Goal: Communication & Community: Answer question/provide support

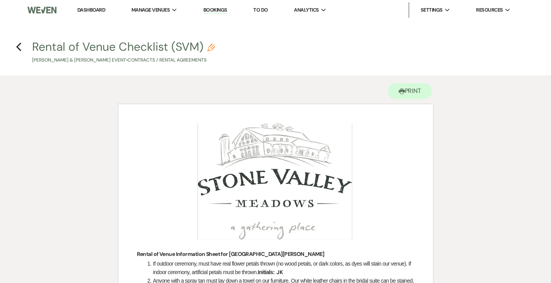
click at [14, 47] on h4 "Previous Rental of Venue Checklist (SVM) Pencil Jessica Koverman & Tyler Wright…" at bounding box center [275, 51] width 551 height 25
click at [20, 46] on icon "Previous" at bounding box center [19, 46] width 6 height 9
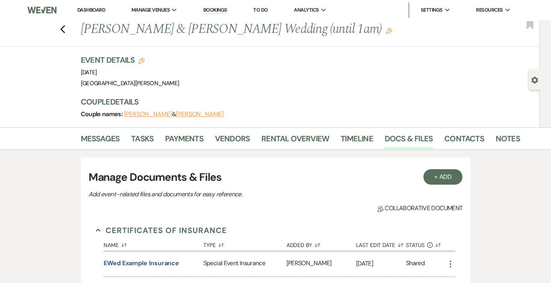
click at [100, 11] on link "Dashboard" at bounding box center [91, 10] width 28 height 7
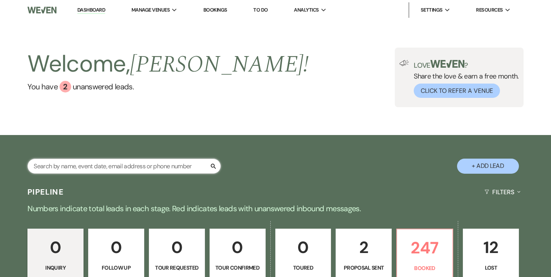
click at [147, 164] on input "text" at bounding box center [123, 166] width 193 height 15
type input "trump"
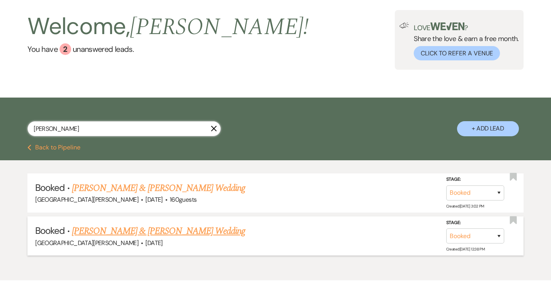
scroll to position [41, 0]
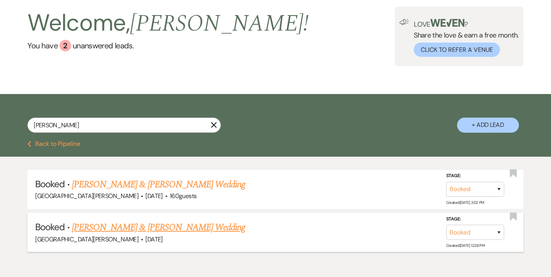
click at [140, 228] on link "Lilly Trump & Austin Dunn's Wedding" at bounding box center [158, 227] width 173 height 14
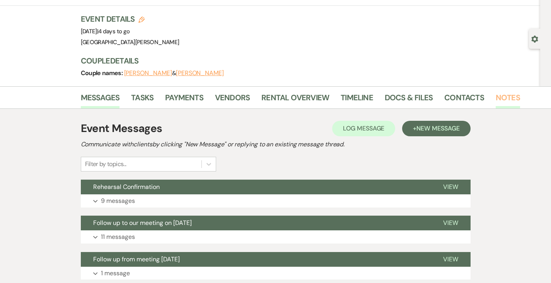
click at [496, 96] on link "Notes" at bounding box center [508, 99] width 24 height 17
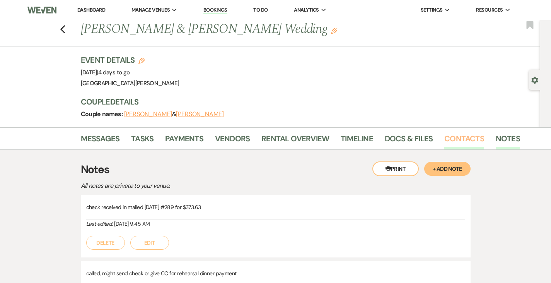
click at [444, 138] on link "Contacts" at bounding box center [464, 140] width 40 height 17
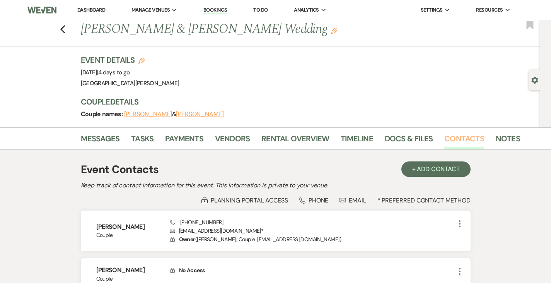
scroll to position [80, 0]
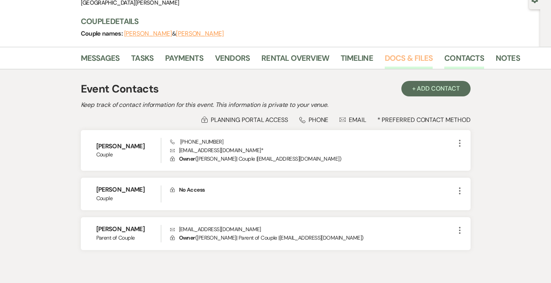
click at [385, 61] on link "Docs & Files" at bounding box center [409, 60] width 48 height 17
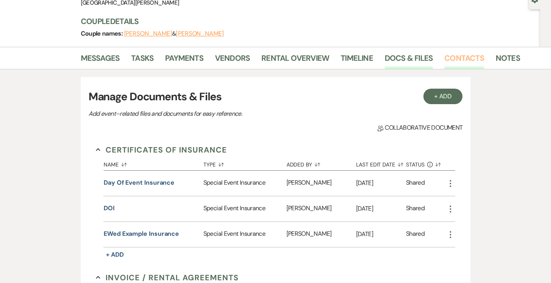
click at [444, 62] on link "Contacts" at bounding box center [464, 60] width 40 height 17
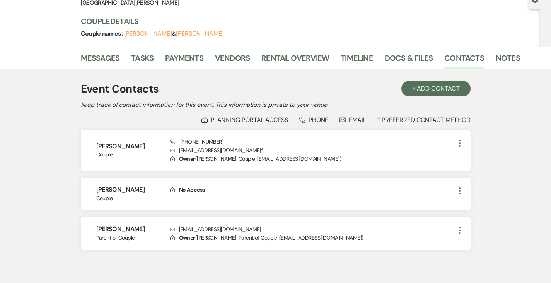
click at [355, 55] on li "Timeline" at bounding box center [363, 59] width 44 height 19
click at [385, 60] on link "Docs & Files" at bounding box center [409, 60] width 48 height 17
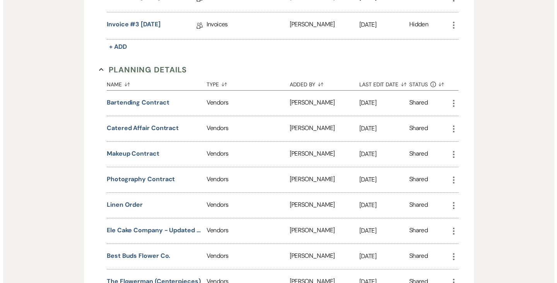
scroll to position [653, 0]
click at [104, 199] on button "Linen Order" at bounding box center [122, 203] width 36 height 9
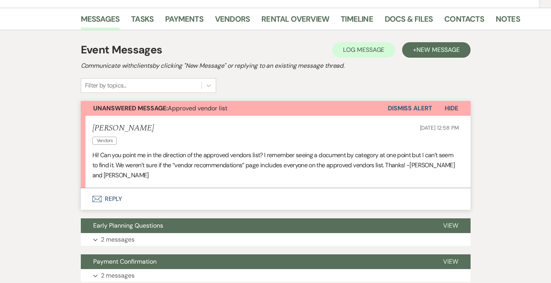
click at [89, 188] on button "Envelope Reply" at bounding box center [276, 199] width 390 height 22
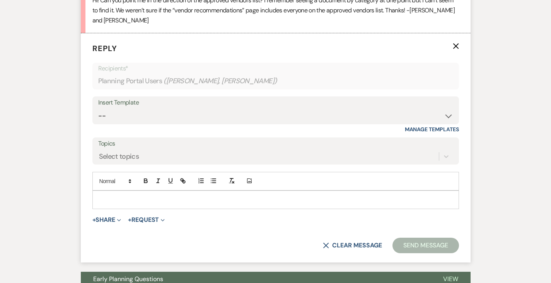
scroll to position [274, 0]
click at [140, 195] on p at bounding box center [276, 199] width 354 height 9
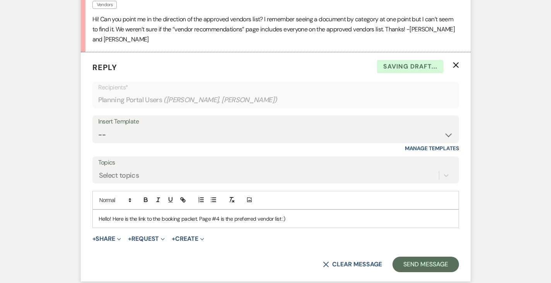
scroll to position [256, 0]
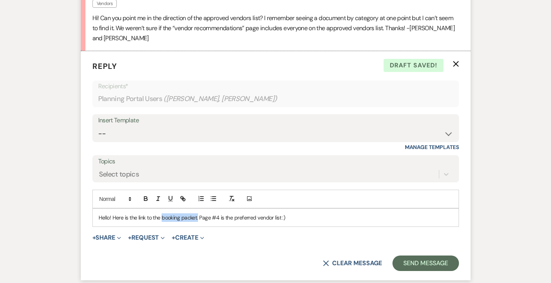
drag, startPoint x: 136, startPoint y: 206, endPoint x: 172, endPoint y: 205, distance: 35.2
click at [172, 213] on p "Hello! Here is the link to the booking packet. Page #4 is the preferred vendor …" at bounding box center [276, 217] width 354 height 9
click at [179, 195] on icon "button" at bounding box center [182, 198] width 7 height 7
paste input "[URL][DOMAIN_NAME]"
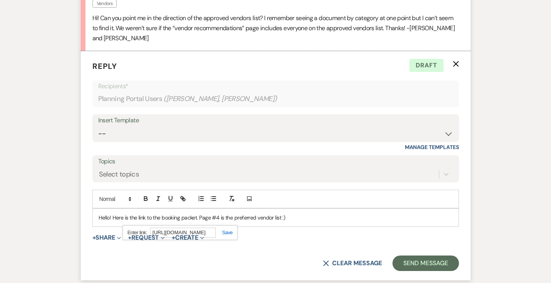
type input "[URL][DOMAIN_NAME]"
click at [216, 229] on link at bounding box center [224, 232] width 17 height 6
click at [255, 213] on p "Hello! Here is the link to the booking packet. Page #4 is the preferred vendor …" at bounding box center [276, 217] width 354 height 9
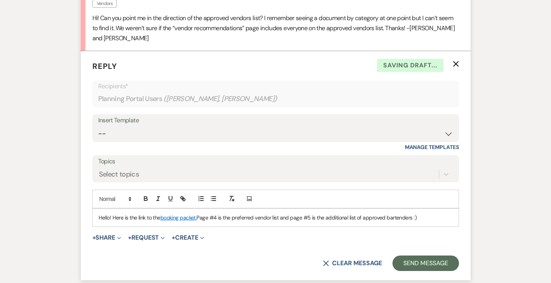
click at [406, 213] on p "Hello! Here is the link to the booking packet. Page #4 is the preferred vendor …" at bounding box center [276, 217] width 354 height 9
click at [431, 255] on button "Send Message" at bounding box center [425, 262] width 66 height 15
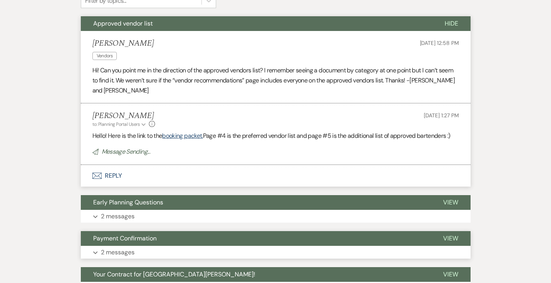
scroll to position [204, 0]
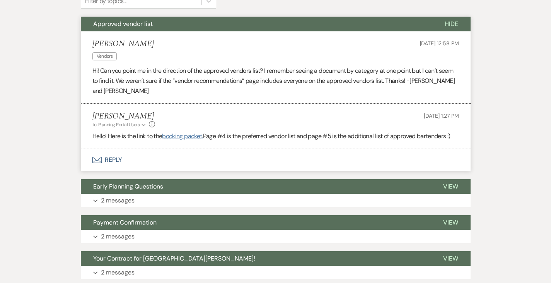
click at [162, 132] on link "booking packet." at bounding box center [182, 136] width 41 height 8
click at [84, 151] on button "Envelope Reply" at bounding box center [276, 160] width 390 height 22
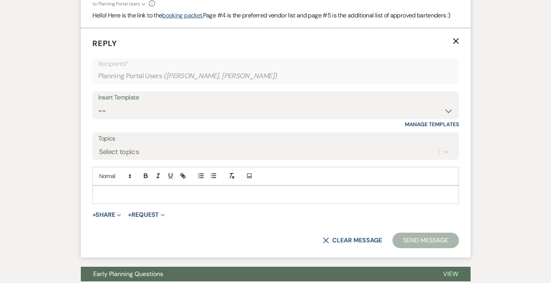
scroll to position [328, 0]
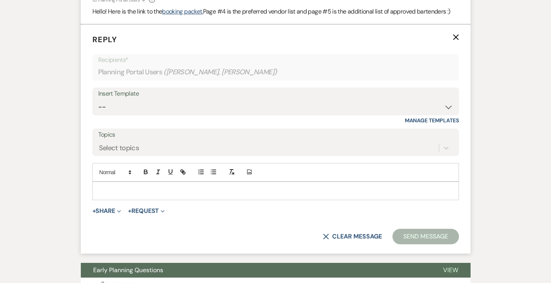
click at [173, 186] on p at bounding box center [276, 190] width 354 height 9
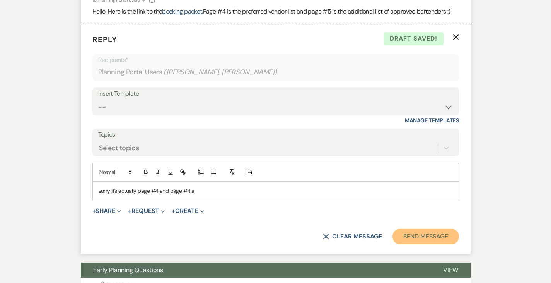
click at [450, 228] on button "Send Message" at bounding box center [425, 235] width 66 height 15
